Goal: Task Accomplishment & Management: Manage account settings

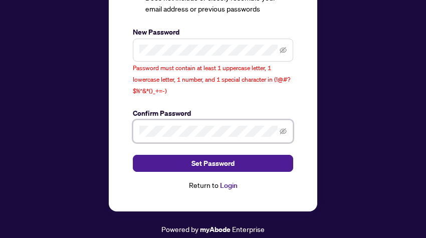
scroll to position [163, 0]
click at [227, 94] on div "Set Your Password In order to protect your account, please ensure your password…" at bounding box center [213, 66] width 160 height 250
click at [282, 47] on icon "eye-invisible" at bounding box center [283, 50] width 7 height 7
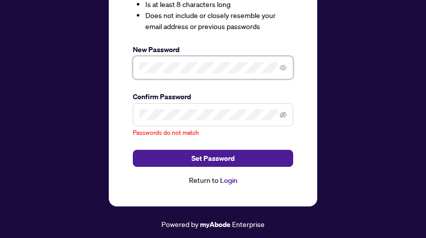
scroll to position [141, 0]
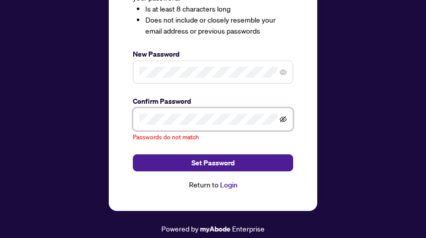
click at [281, 116] on icon "eye-invisible" at bounding box center [283, 119] width 7 height 7
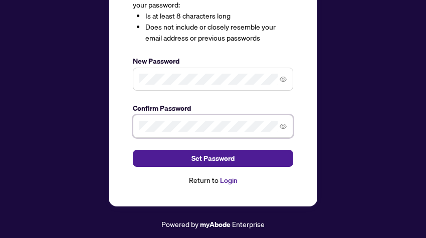
scroll to position [130, 0]
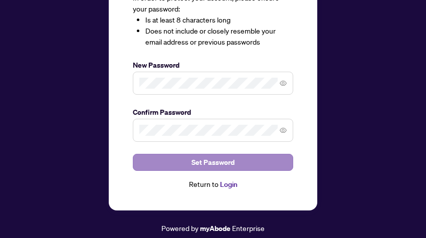
click at [226, 158] on span "Set Password" at bounding box center [212, 162] width 43 height 16
click at [214, 158] on span "Set Password" at bounding box center [212, 162] width 43 height 16
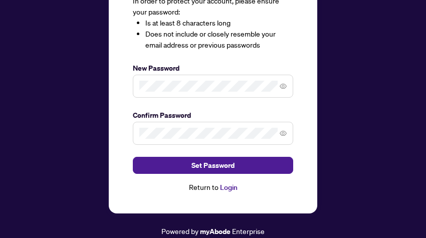
scroll to position [127, 0]
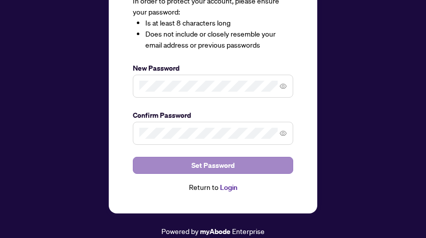
click at [212, 163] on span "Set Password" at bounding box center [212, 165] width 43 height 16
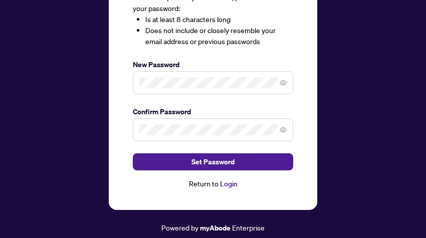
scroll to position [130, 0]
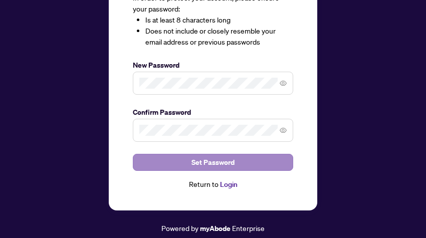
click at [211, 160] on span "Set Password" at bounding box center [212, 162] width 43 height 16
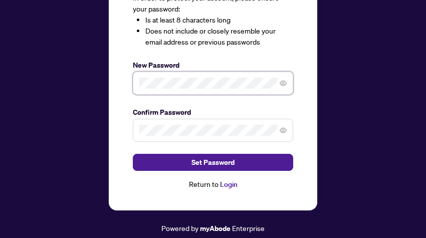
click at [84, 73] on div "Set Your Password In order to protect your account, please ensure your password…" at bounding box center [213, 56] width 410 height 356
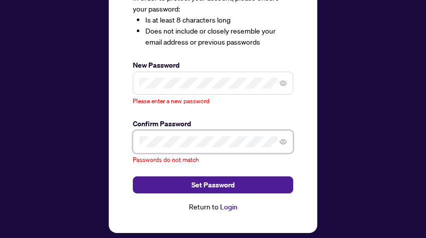
click at [37, 139] on div "Set Your Password In order to protect your account, please ensure your password…" at bounding box center [213, 67] width 410 height 378
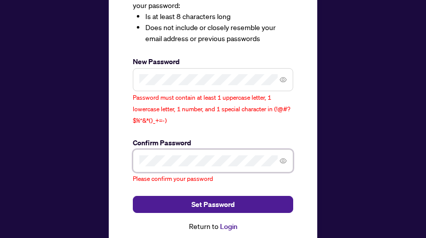
scroll to position [133, 0]
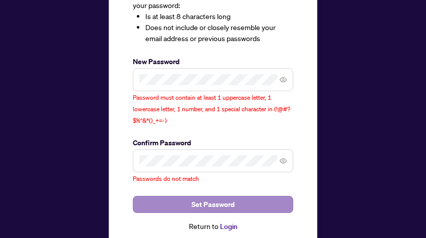
click at [221, 202] on span "Set Password" at bounding box center [212, 204] width 43 height 16
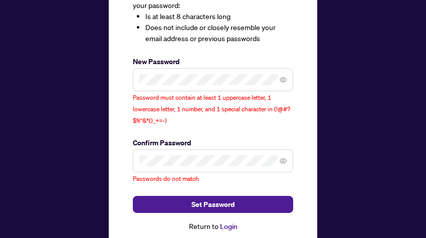
click at [235, 120] on div "Password must contain at least 1 uppercase letter, 1 lowercase letter, 1 number…" at bounding box center [213, 97] width 160 height 58
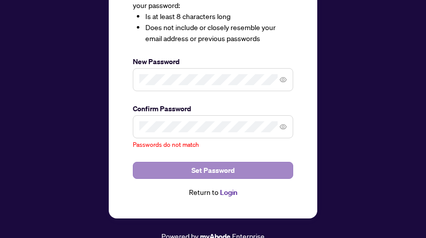
click at [217, 166] on span "Set Password" at bounding box center [212, 170] width 43 height 16
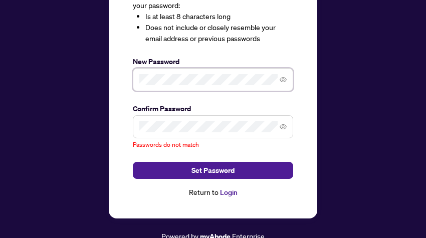
scroll to position [130, 0]
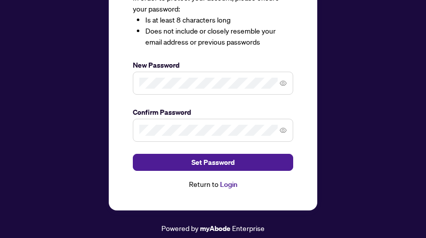
click at [228, 107] on label "Confirm Password" at bounding box center [213, 112] width 160 height 11
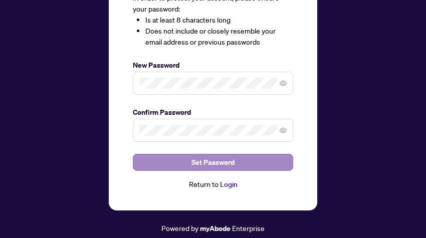
click at [212, 159] on span "Set Password" at bounding box center [212, 162] width 43 height 16
